Goal: Transaction & Acquisition: Purchase product/service

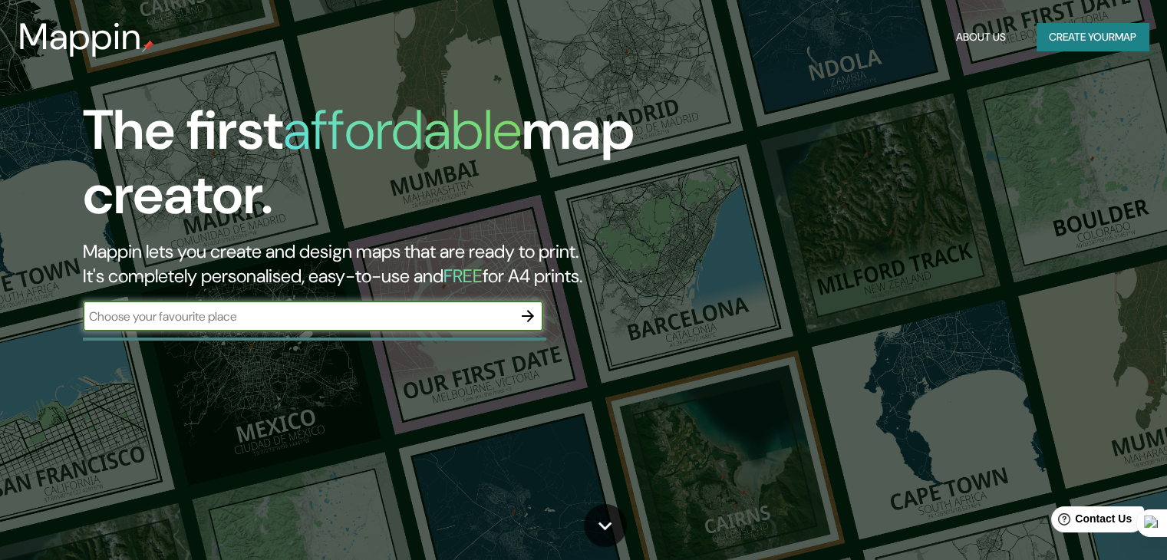
click at [477, 317] on input "text" at bounding box center [298, 317] width 430 height 18
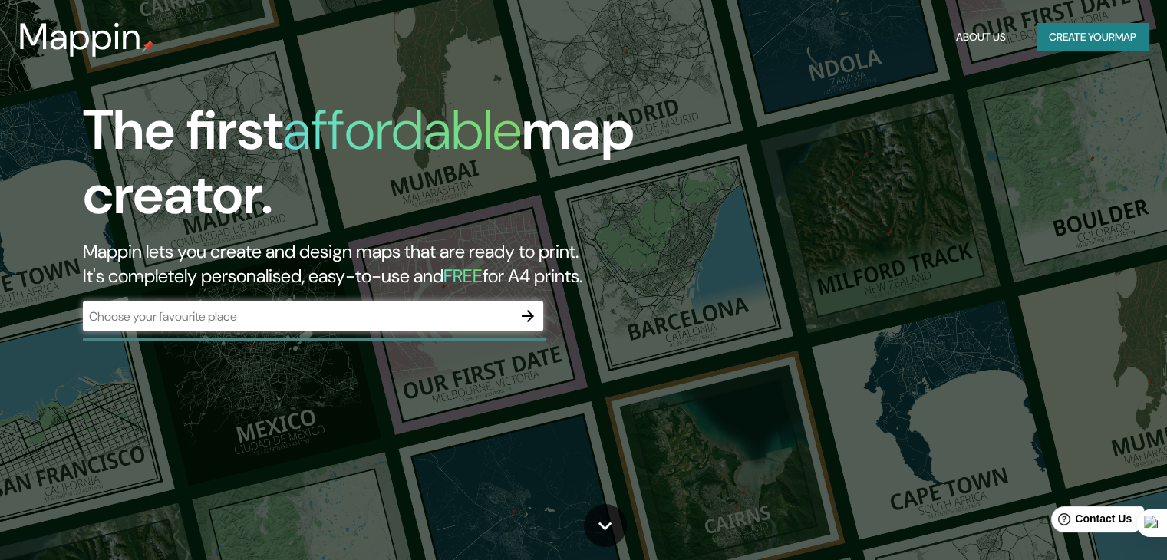
click at [210, 305] on div "​" at bounding box center [313, 316] width 460 height 31
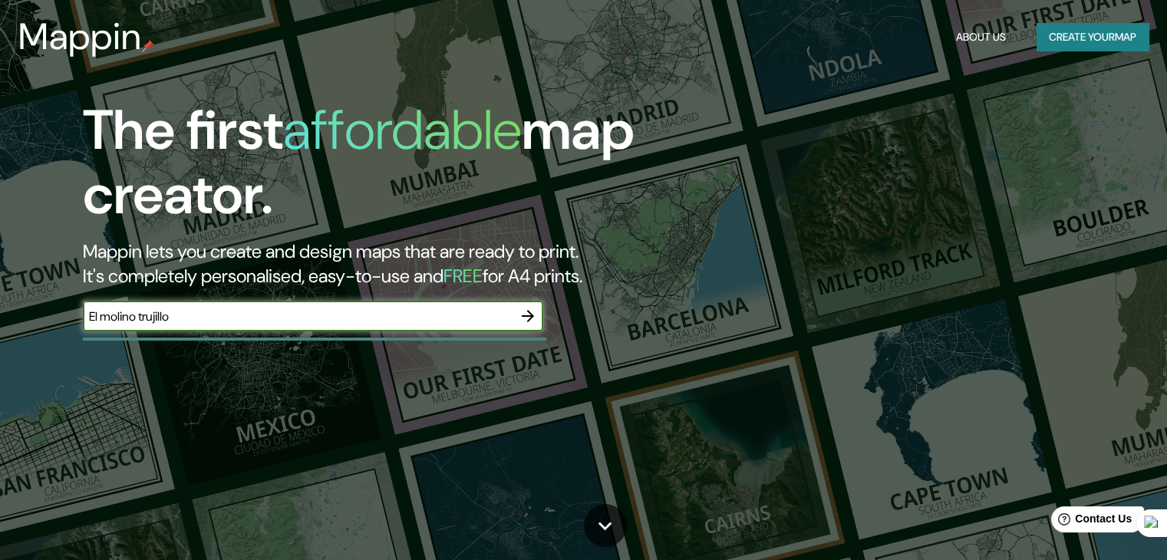
type input "El molino trujillo"
click at [404, 302] on div "El molino trujillo ​" at bounding box center [313, 316] width 460 height 31
click at [406, 314] on input "El molino trujillo" at bounding box center [298, 317] width 430 height 18
click at [528, 316] on icon "button" at bounding box center [528, 316] width 12 height 12
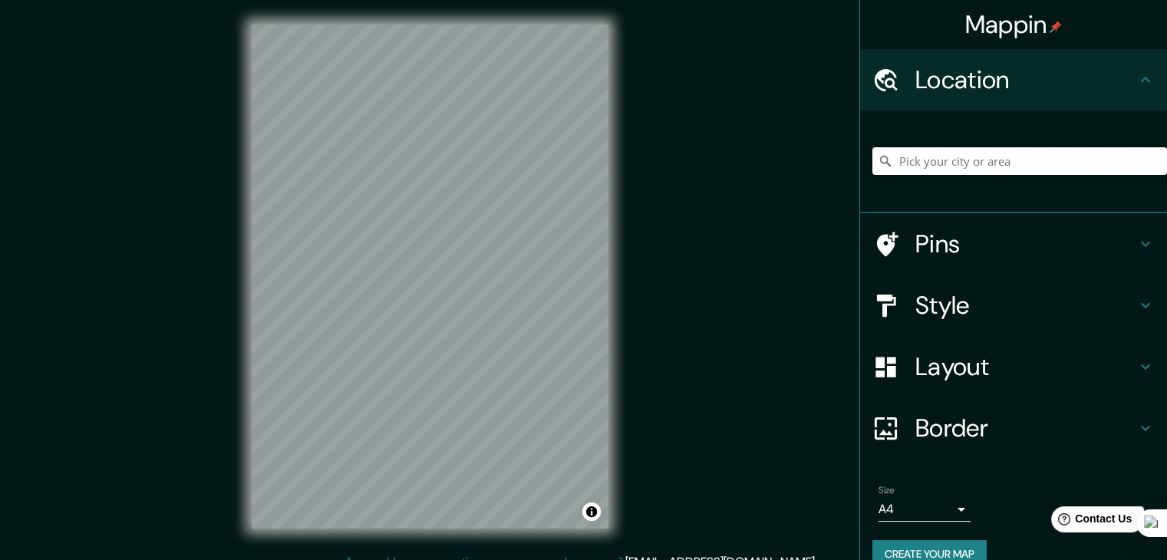
click at [963, 171] on input "Pick your city or area" at bounding box center [1019, 161] width 295 height 28
click at [964, 168] on input "Pick your city or area" at bounding box center [1019, 161] width 295 height 28
click at [1049, 162] on input "El [PERSON_NAME][GEOGRAPHIC_DATA], [GEOGRAPHIC_DATA], [GEOGRAPHIC_DATA]" at bounding box center [1019, 161] width 295 height 28
drag, startPoint x: 1086, startPoint y: 163, endPoint x: 1026, endPoint y: 165, distance: 59.9
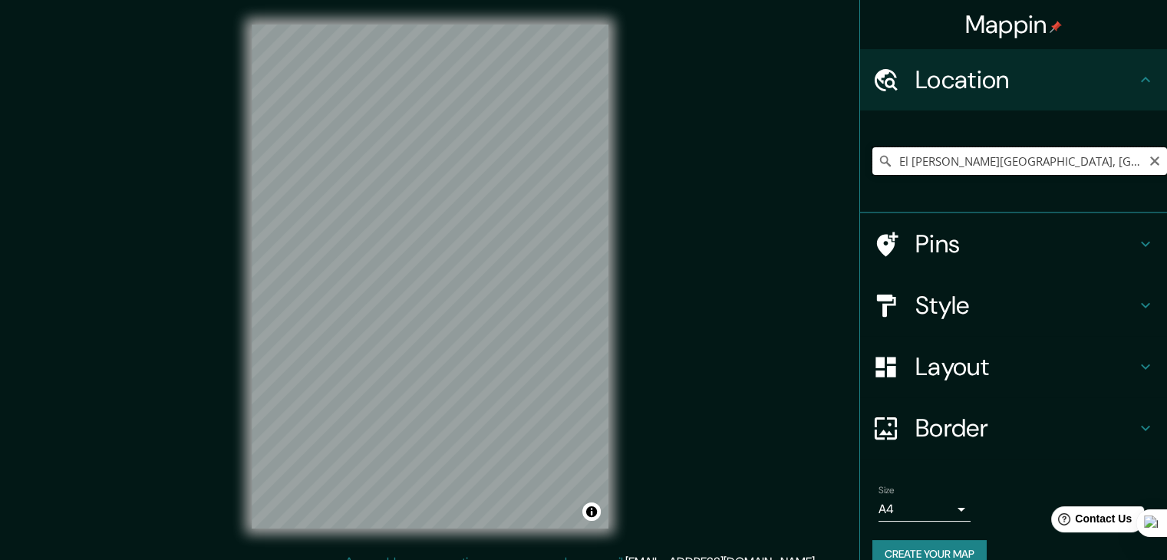
click at [1026, 165] on input "El [PERSON_NAME][GEOGRAPHIC_DATA], [GEOGRAPHIC_DATA], [GEOGRAPHIC_DATA]" at bounding box center [1019, 161] width 295 height 28
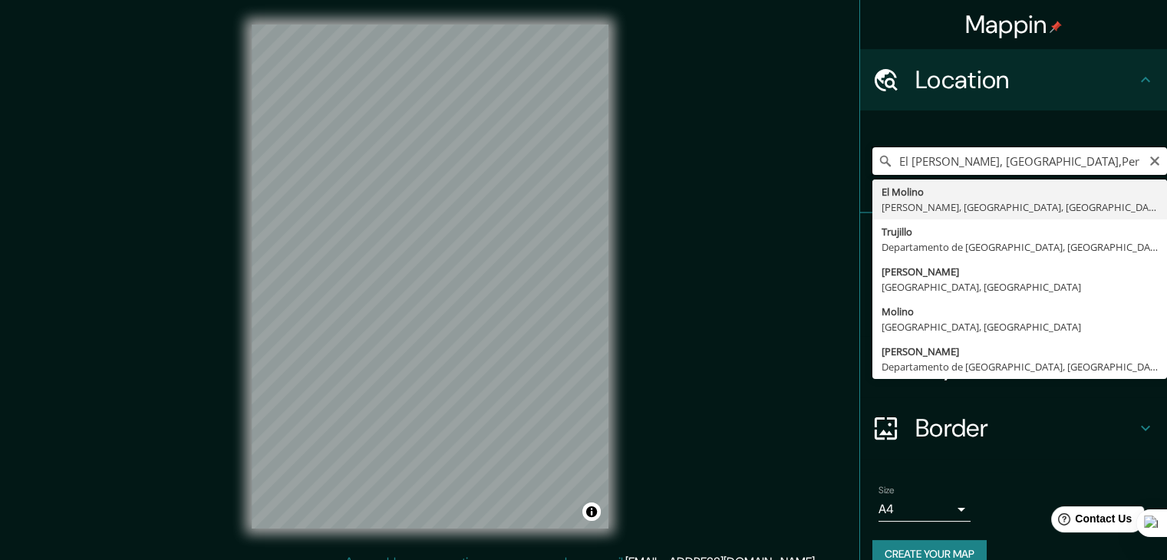
type input "El [PERSON_NAME][GEOGRAPHIC_DATA], [GEOGRAPHIC_DATA],[GEOGRAPHIC_DATA]"
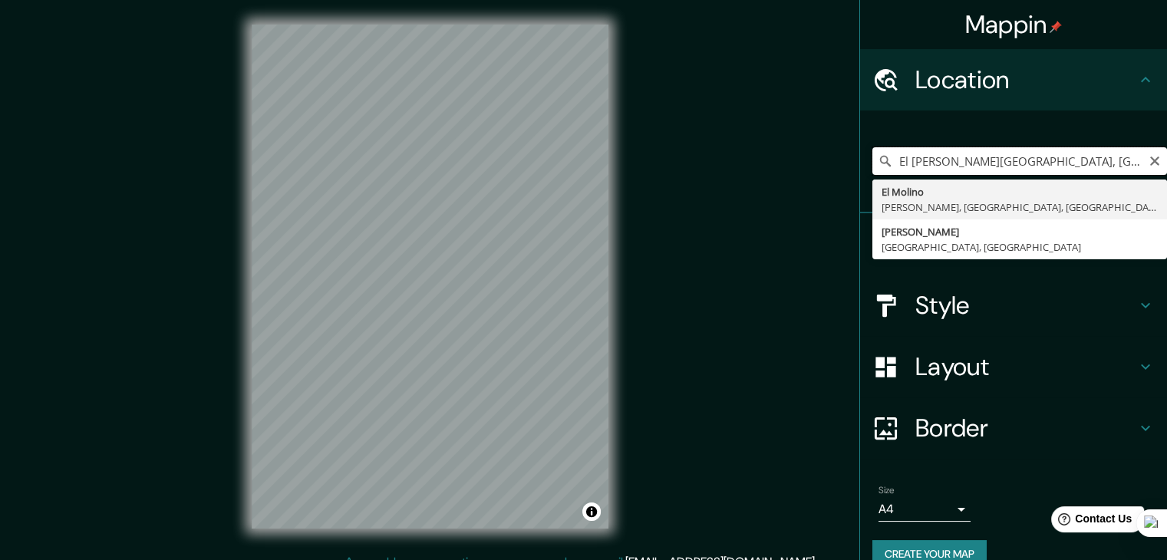
drag, startPoint x: 1065, startPoint y: 160, endPoint x: 764, endPoint y: 163, distance: 300.7
click at [764, 163] on div "Mappin Location [GEOGRAPHIC_DATA][PERSON_NAME][GEOGRAPHIC_DATA], [GEOGRAPHIC_DA…" at bounding box center [583, 289] width 1167 height 578
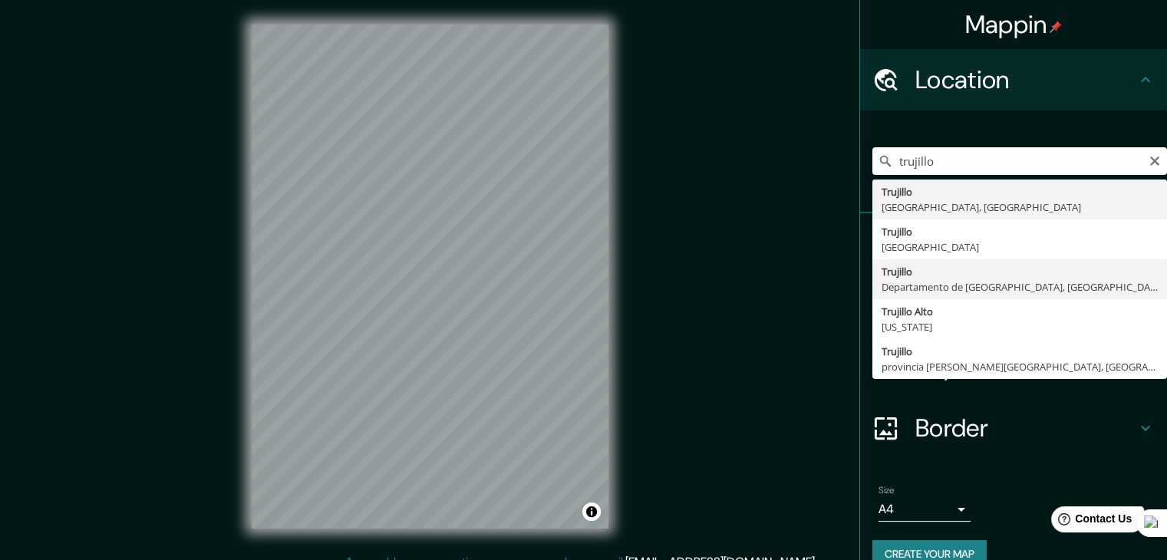
type input "[GEOGRAPHIC_DATA], [GEOGRAPHIC_DATA], [GEOGRAPHIC_DATA]"
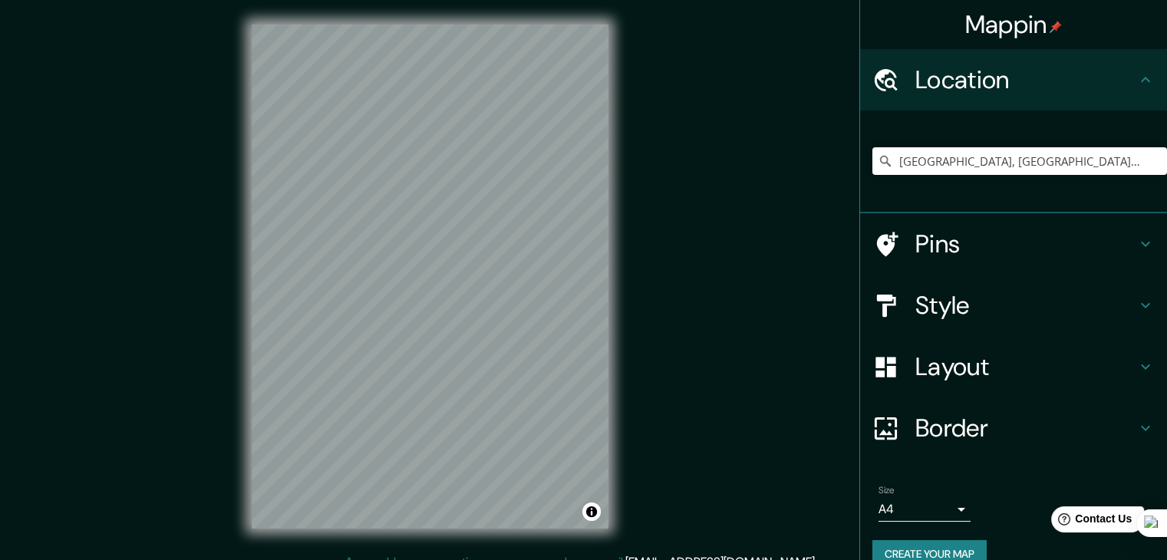
click at [927, 304] on h4 "Style" at bounding box center [1025, 305] width 221 height 31
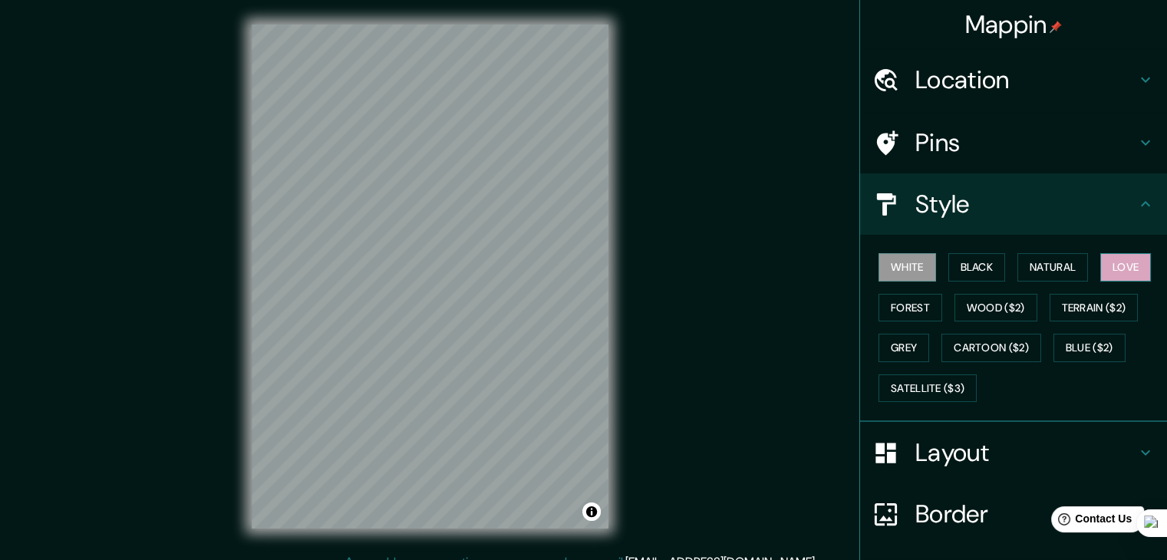
click at [1144, 262] on button "Love" at bounding box center [1125, 267] width 51 height 28
click at [420, 279] on div at bounding box center [418, 274] width 12 height 12
click at [277, 257] on div at bounding box center [275, 257] width 12 height 12
